Goal: Obtain resource: Download file/media

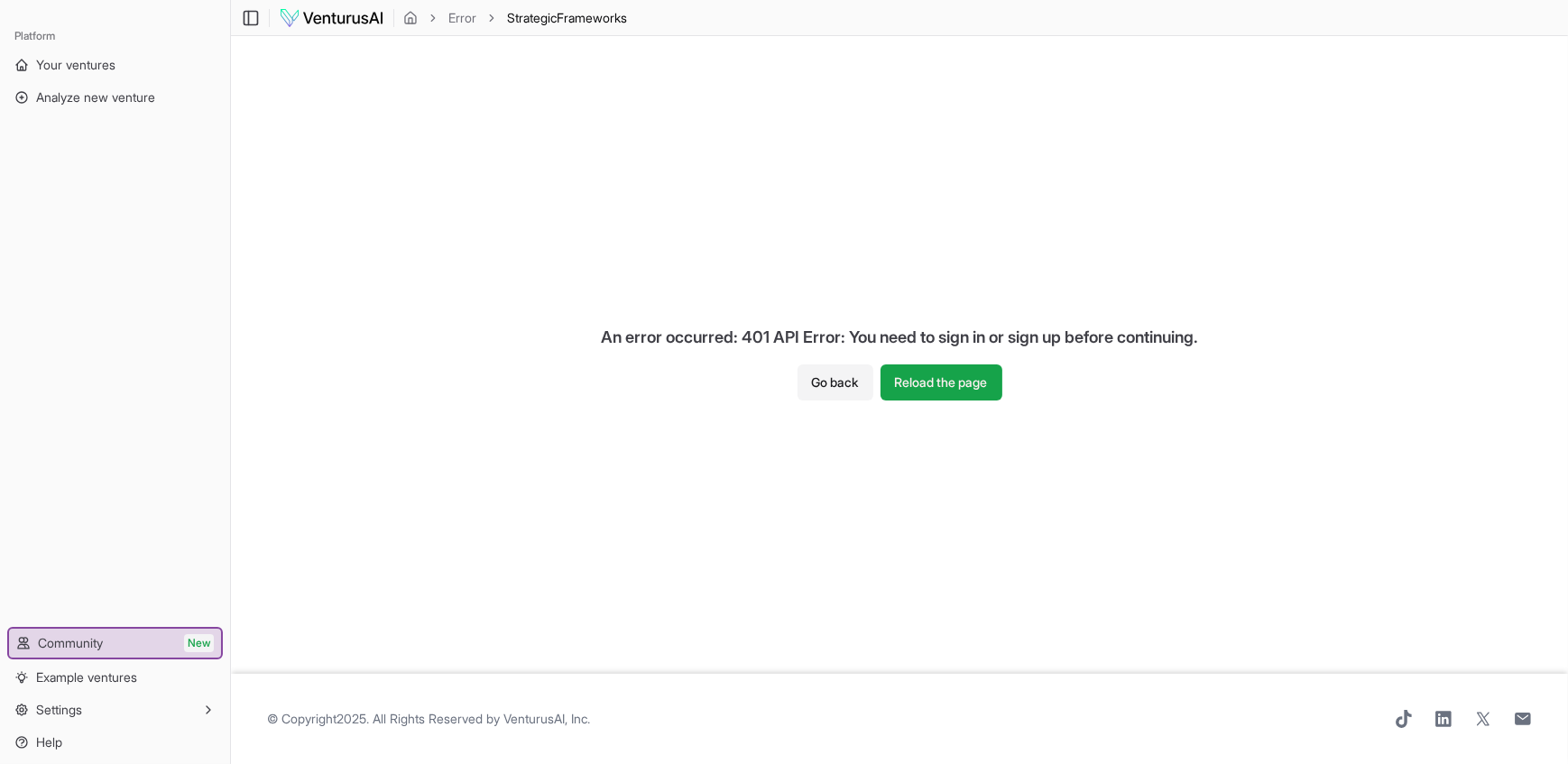
click at [352, 18] on img at bounding box center [331, 18] width 105 height 22
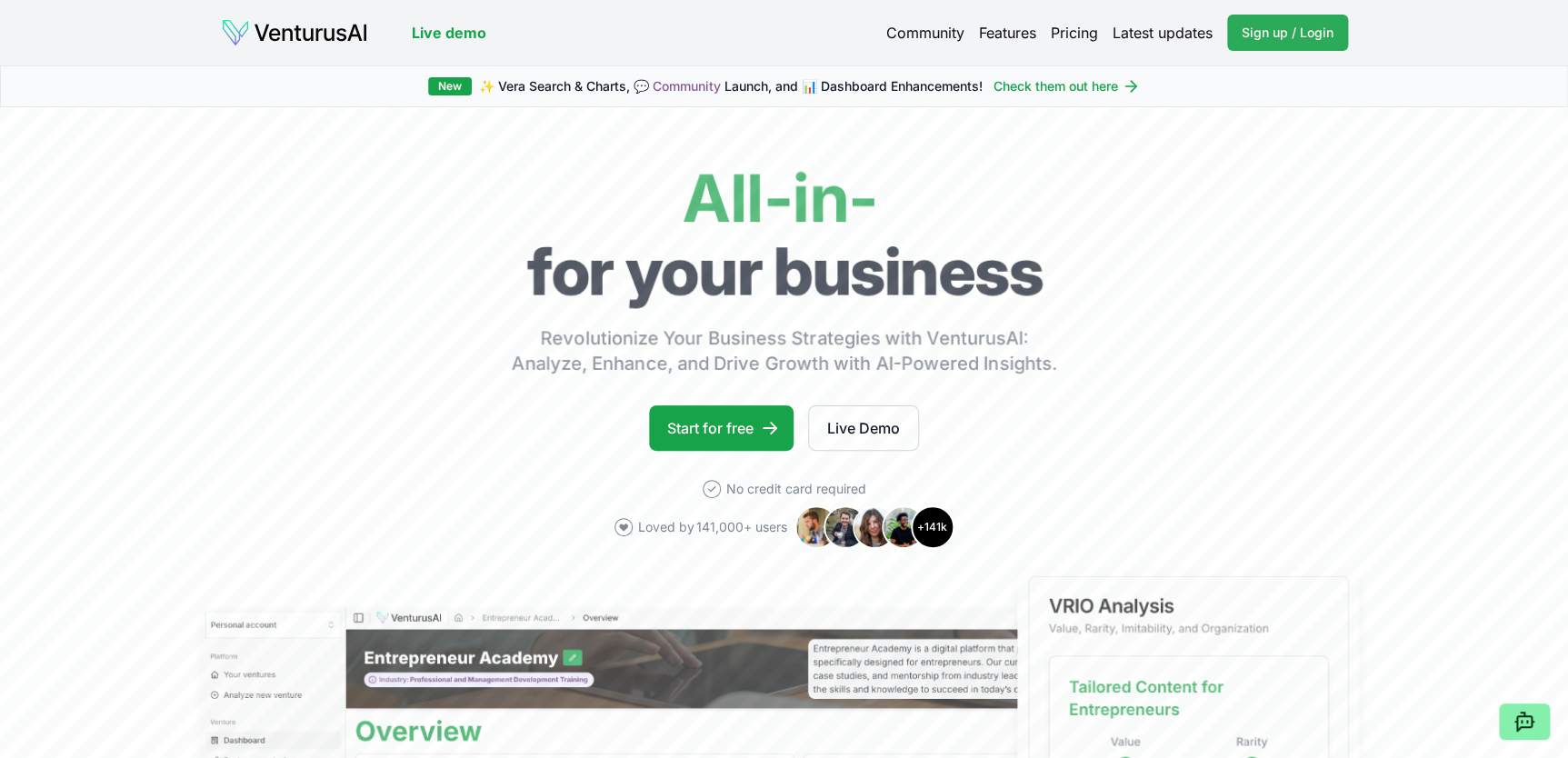
click at [1270, 42] on link "Sign up / Login Login" at bounding box center [1288, 33] width 121 height 37
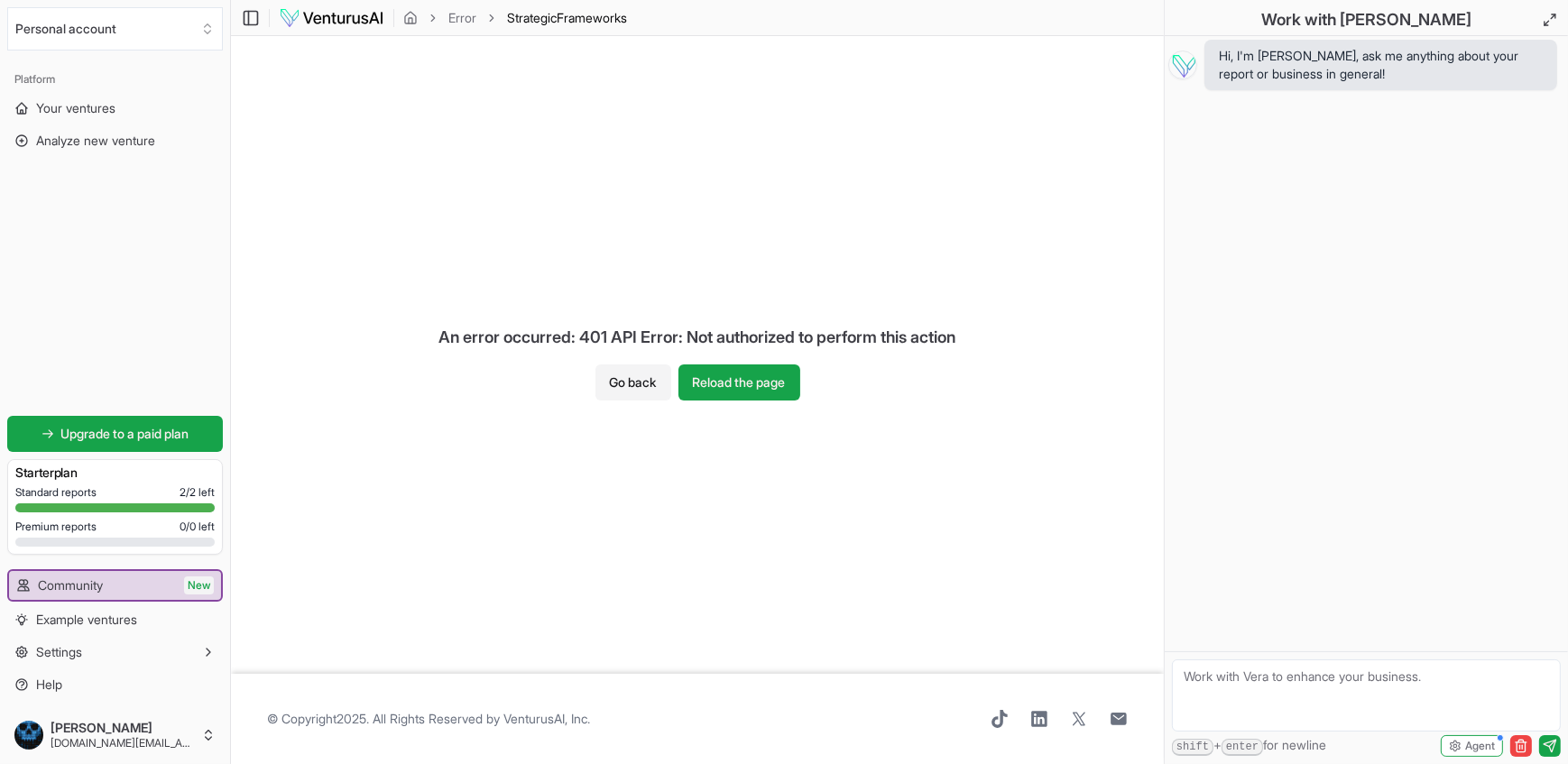
click at [101, 492] on div "Standard reports 2 / 2 left" at bounding box center [115, 493] width 200 height 15
click at [552, 27] on div "Toggle Sidebar Error Strategic Frameworks" at bounding box center [436, 18] width 411 height 22
click at [551, 24] on span "Strategic Frameworks" at bounding box center [567, 18] width 120 height 18
click at [531, 339] on div "An error occurred: 401 API Error: Not authorized to perform this action" at bounding box center [697, 337] width 546 height 54
click at [718, 336] on div "An error occurred: 401 API Error: Not authorized to perform this action" at bounding box center [697, 337] width 546 height 54
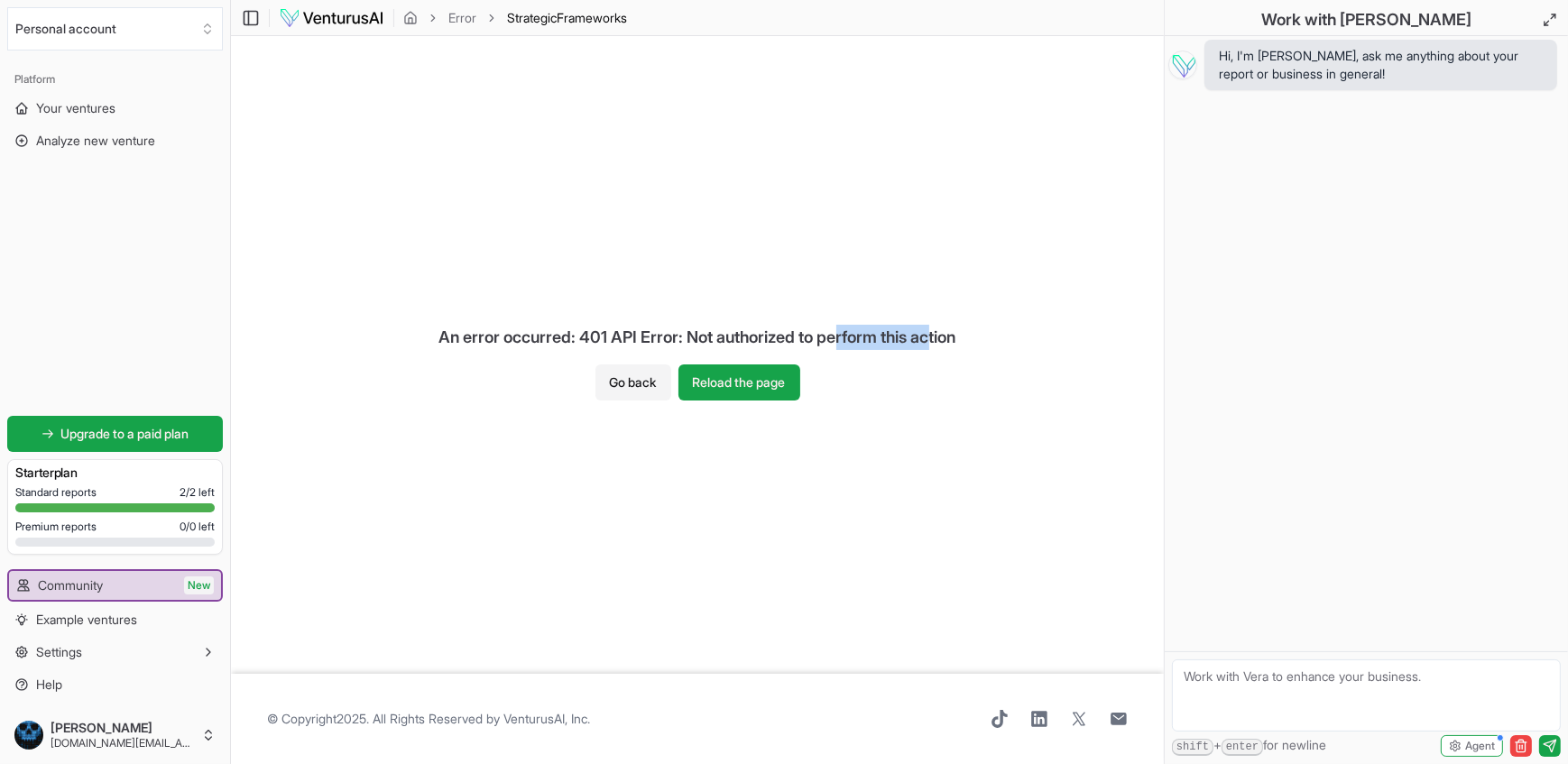
drag, startPoint x: 839, startPoint y: 335, endPoint x: 938, endPoint y: 351, distance: 100.3
click at [938, 351] on div "An error occurred: 401 API Error: Not authorized to perform this action" at bounding box center [697, 337] width 546 height 54
drag, startPoint x: 938, startPoint y: 351, endPoint x: 960, endPoint y: 348, distance: 22.2
click at [960, 348] on div "An error occurred: 401 API Error: Not authorized to perform this action" at bounding box center [697, 337] width 546 height 54
click at [754, 386] on button "Reload the page" at bounding box center [739, 382] width 122 height 36
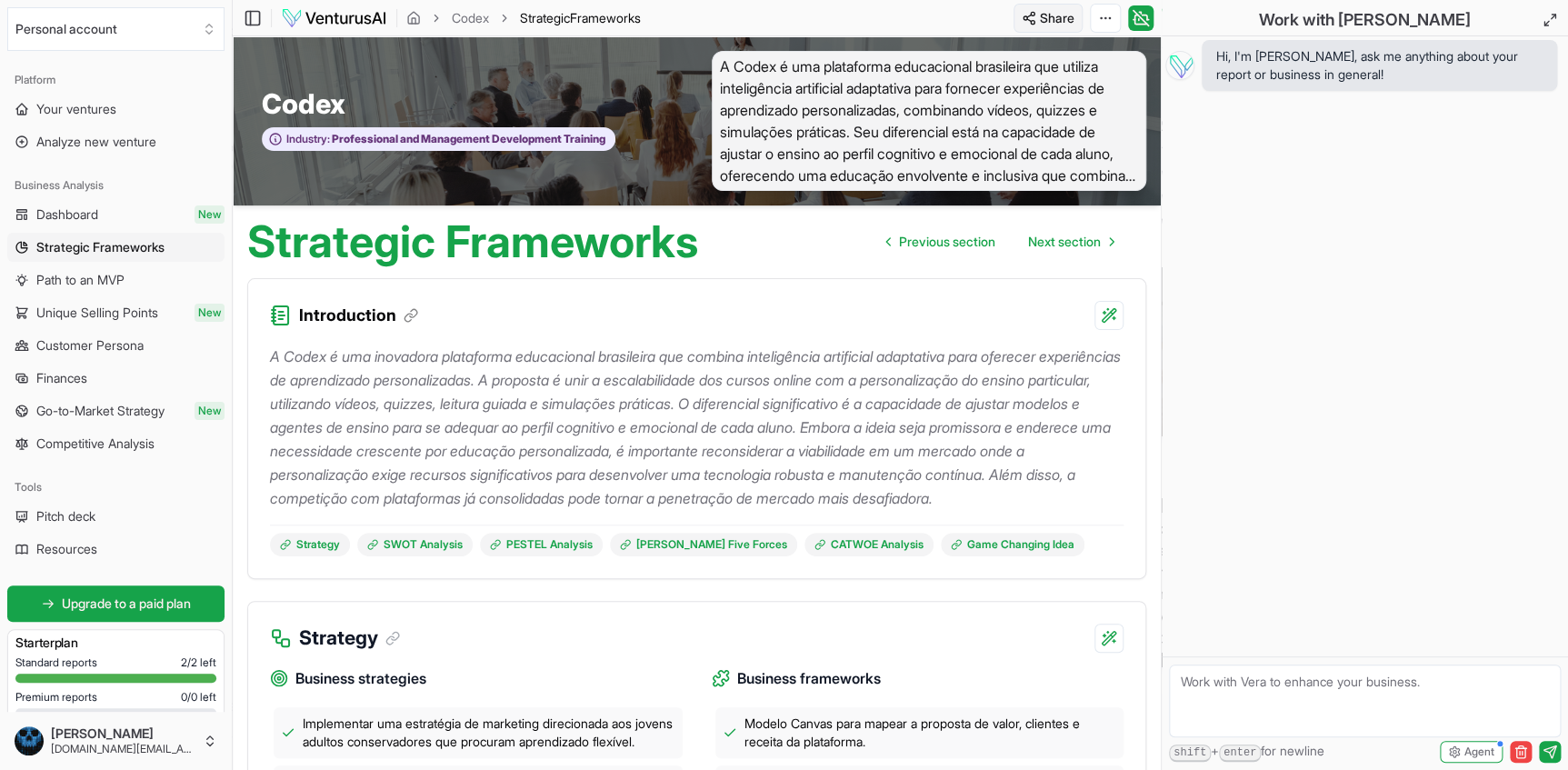
click at [1043, 21] on html "We value your privacy We use cookies to enhance your browsing experience, serve…" at bounding box center [784, 385] width 1568 height 770
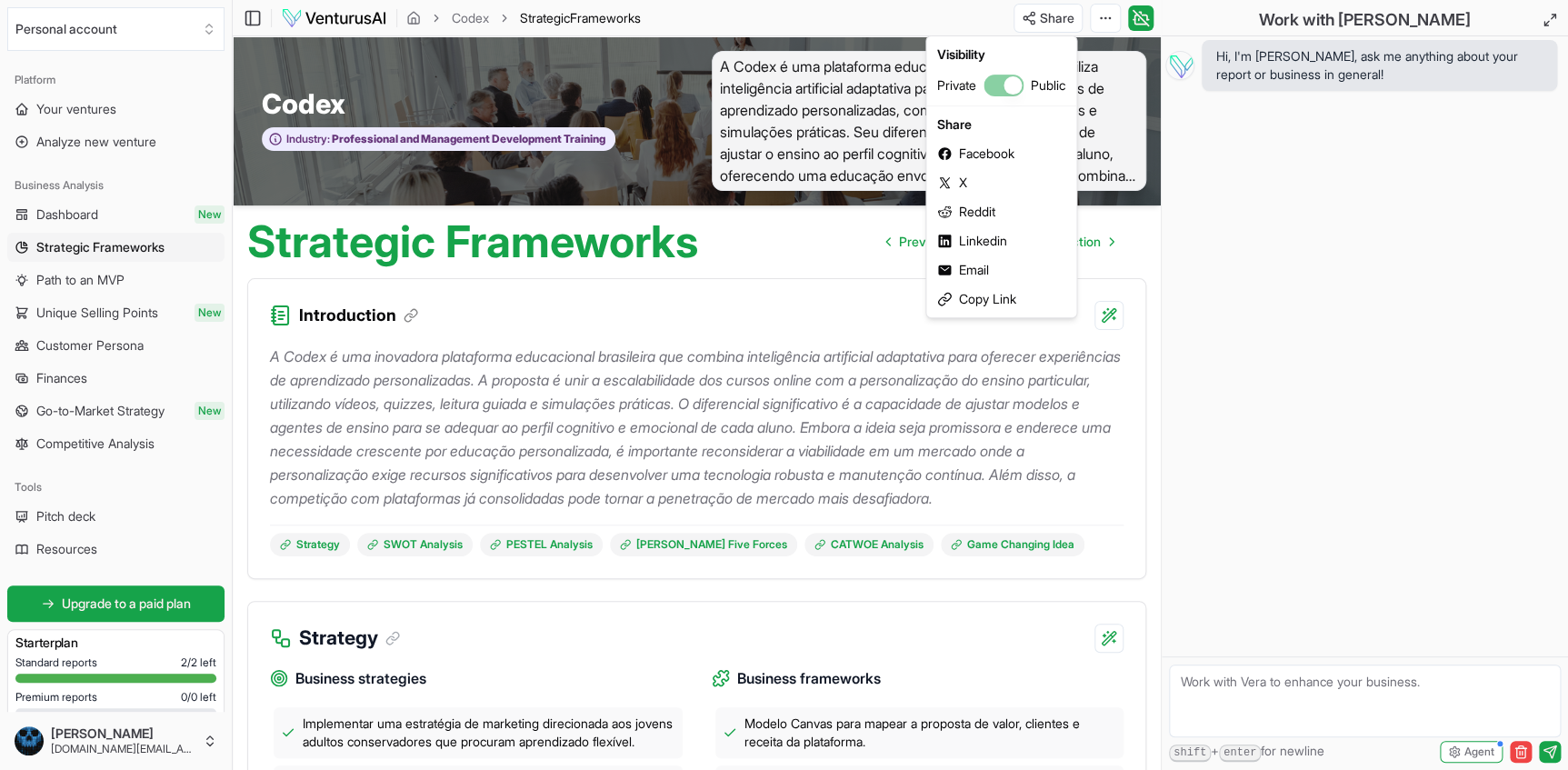
click at [909, 386] on html "We value your privacy We use cookies to enhance your browsing experience, serve…" at bounding box center [784, 385] width 1568 height 770
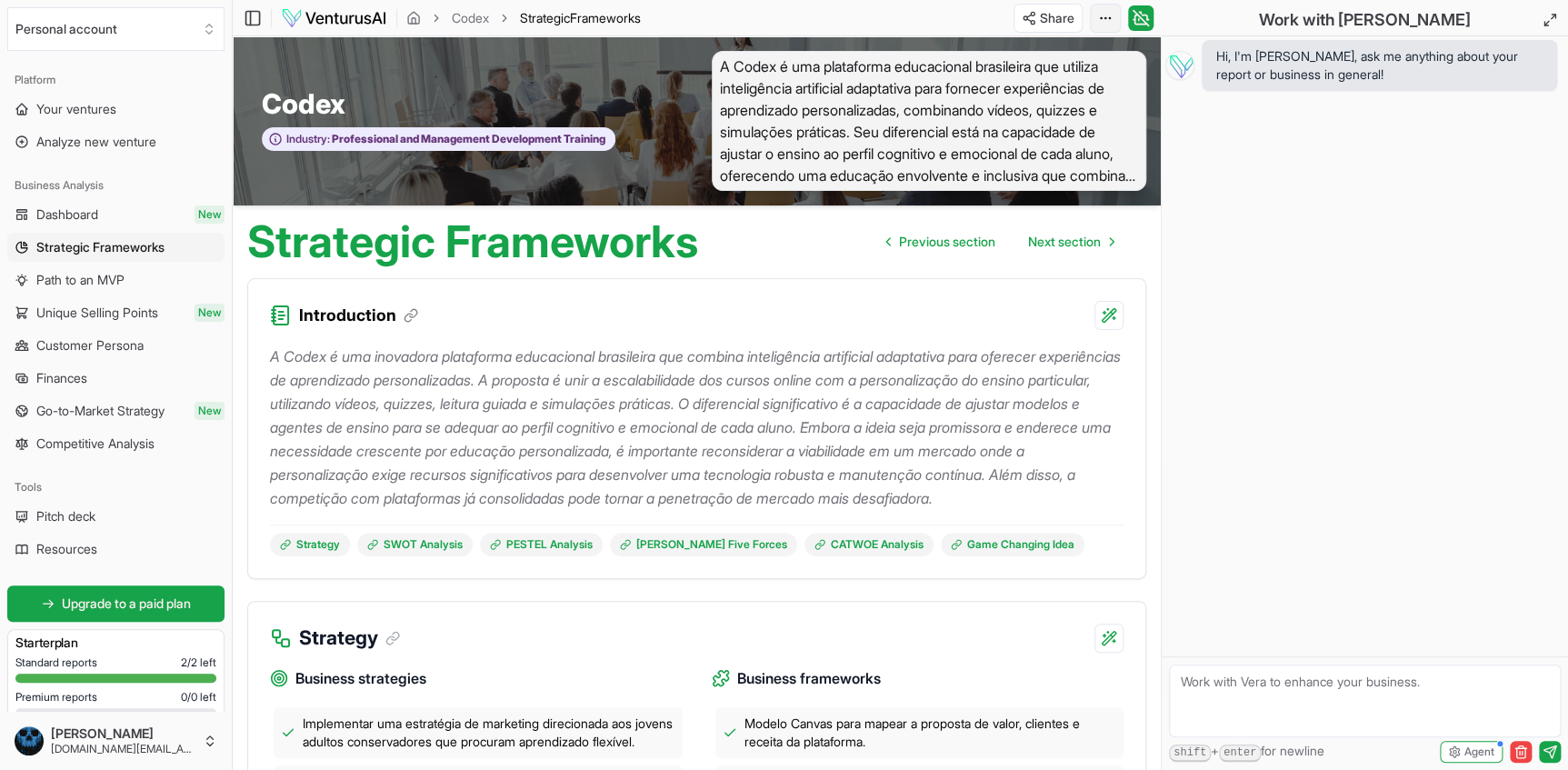
click at [1095, 19] on html "We value your privacy We use cookies to enhance your browsing experience, serve…" at bounding box center [784, 385] width 1568 height 770
click at [1027, 83] on div "Download PDF" at bounding box center [1036, 83] width 149 height 29
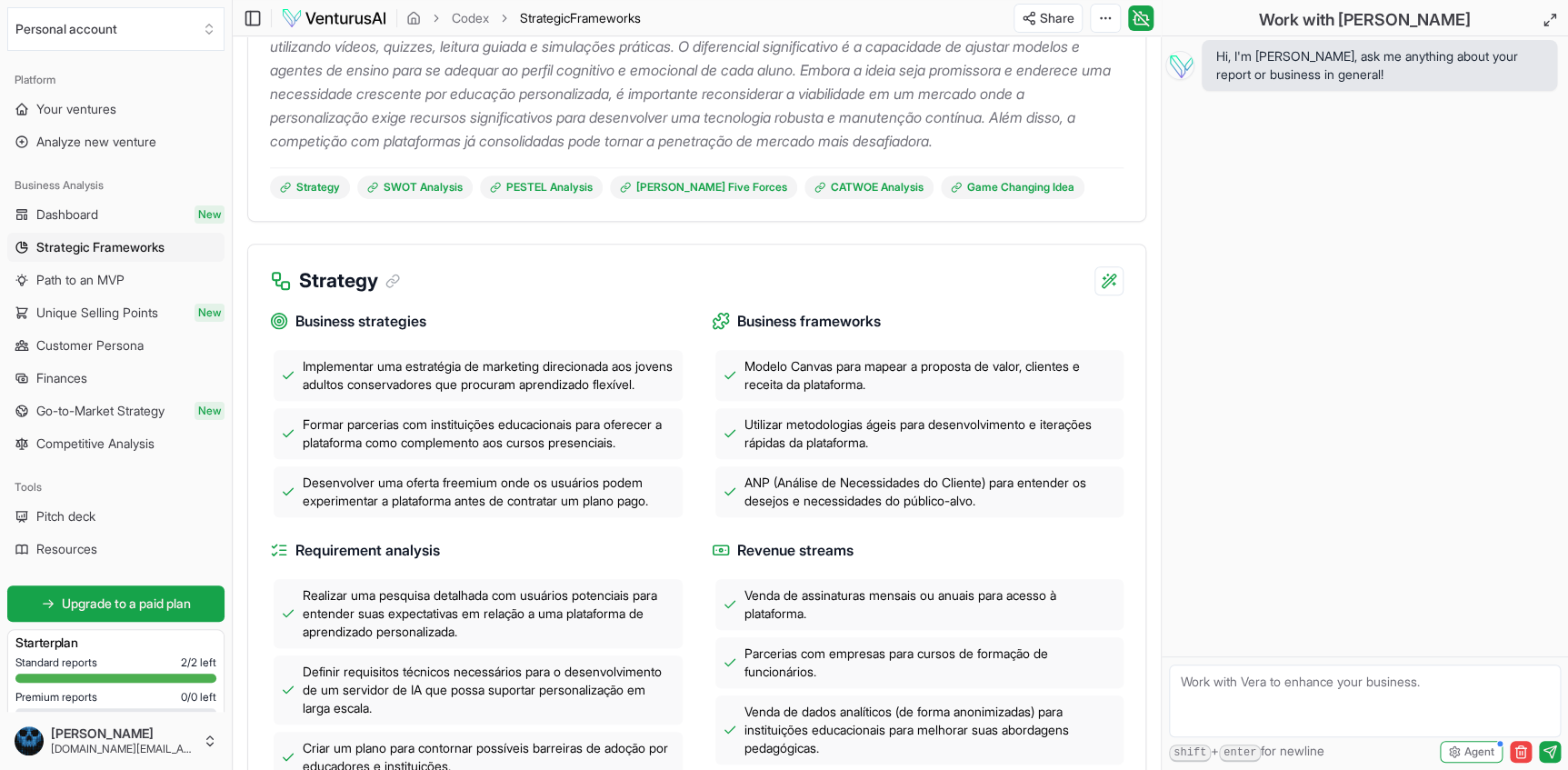
scroll to position [661, 0]
